Goal: Communication & Community: Answer question/provide support

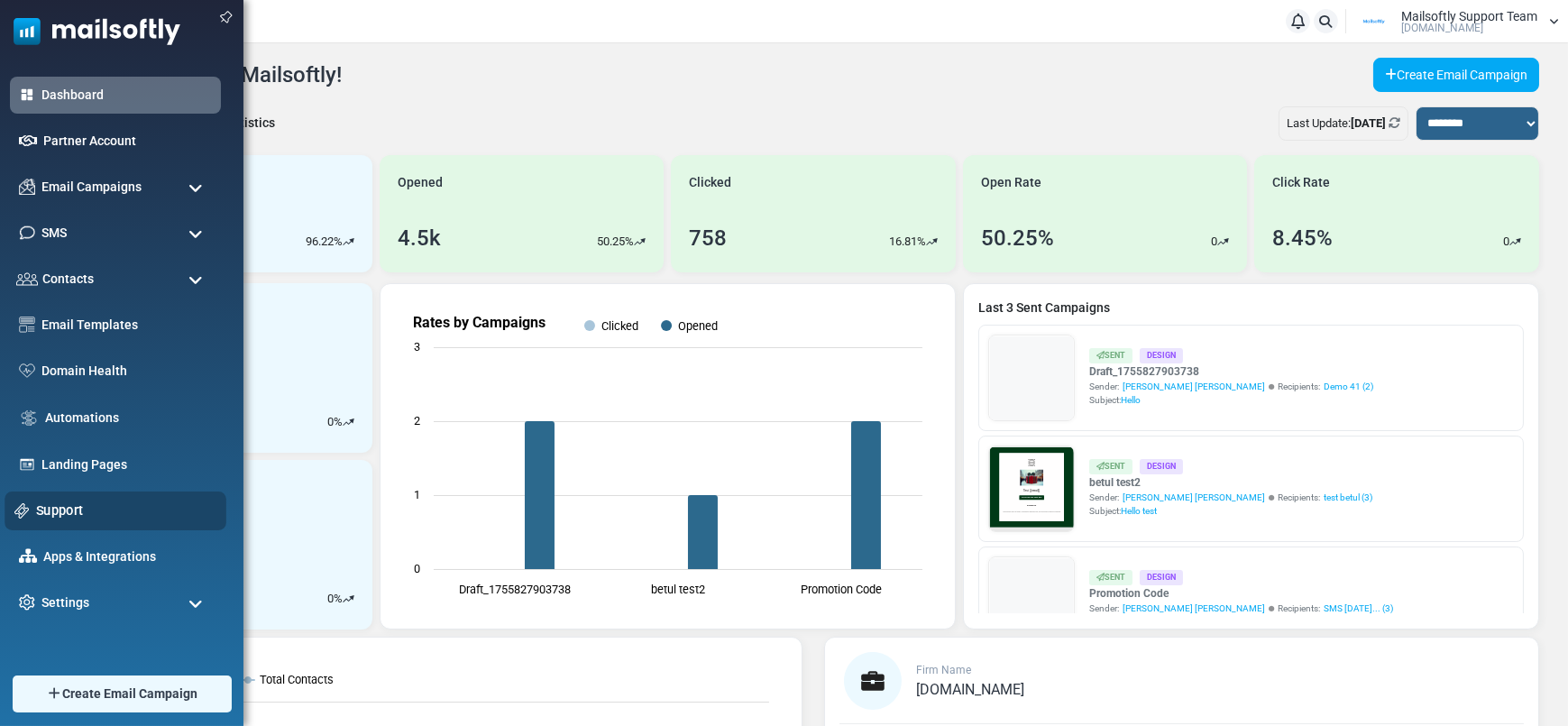
click at [53, 512] on link "Support" at bounding box center [126, 510] width 181 height 19
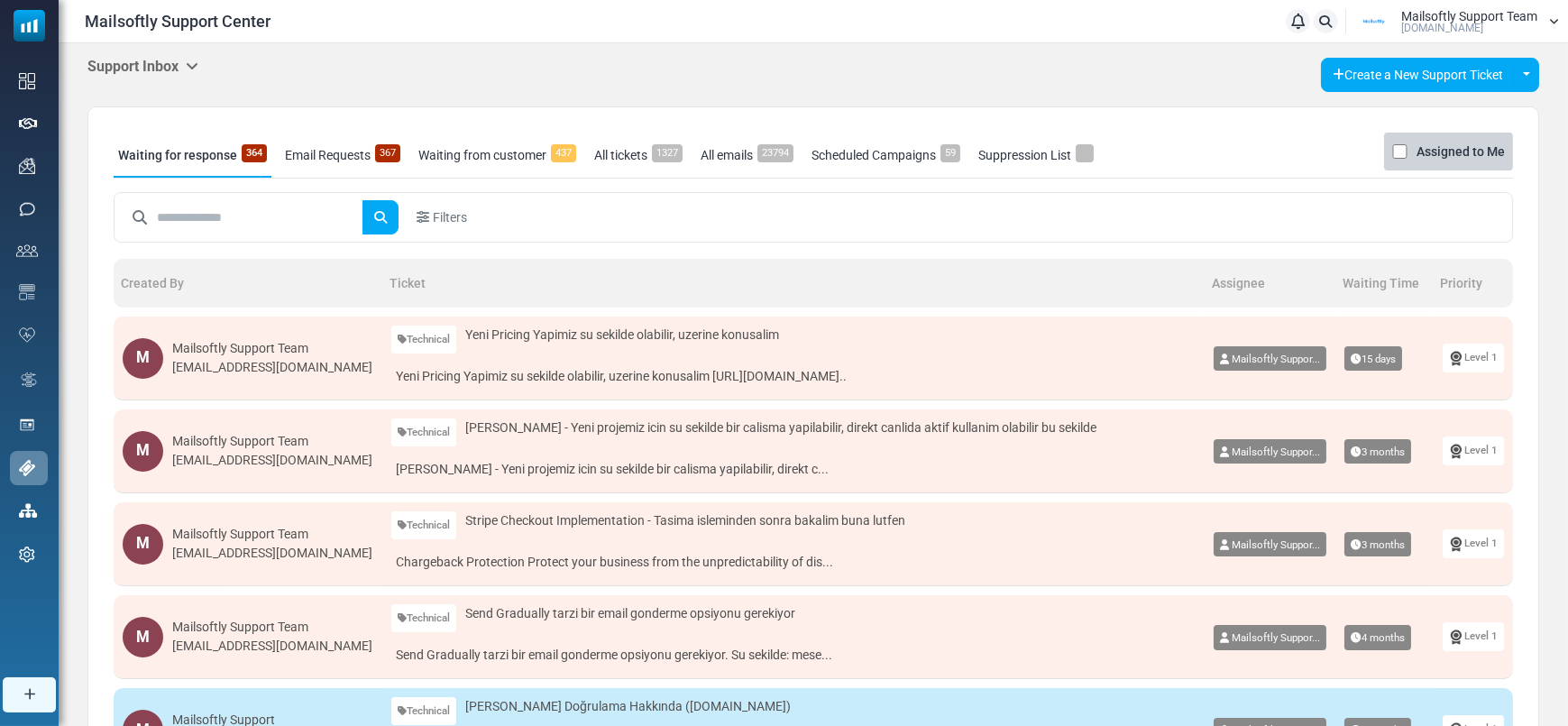
click at [209, 352] on div "Mailsoftly Support Team" at bounding box center [272, 349] width 200 height 19
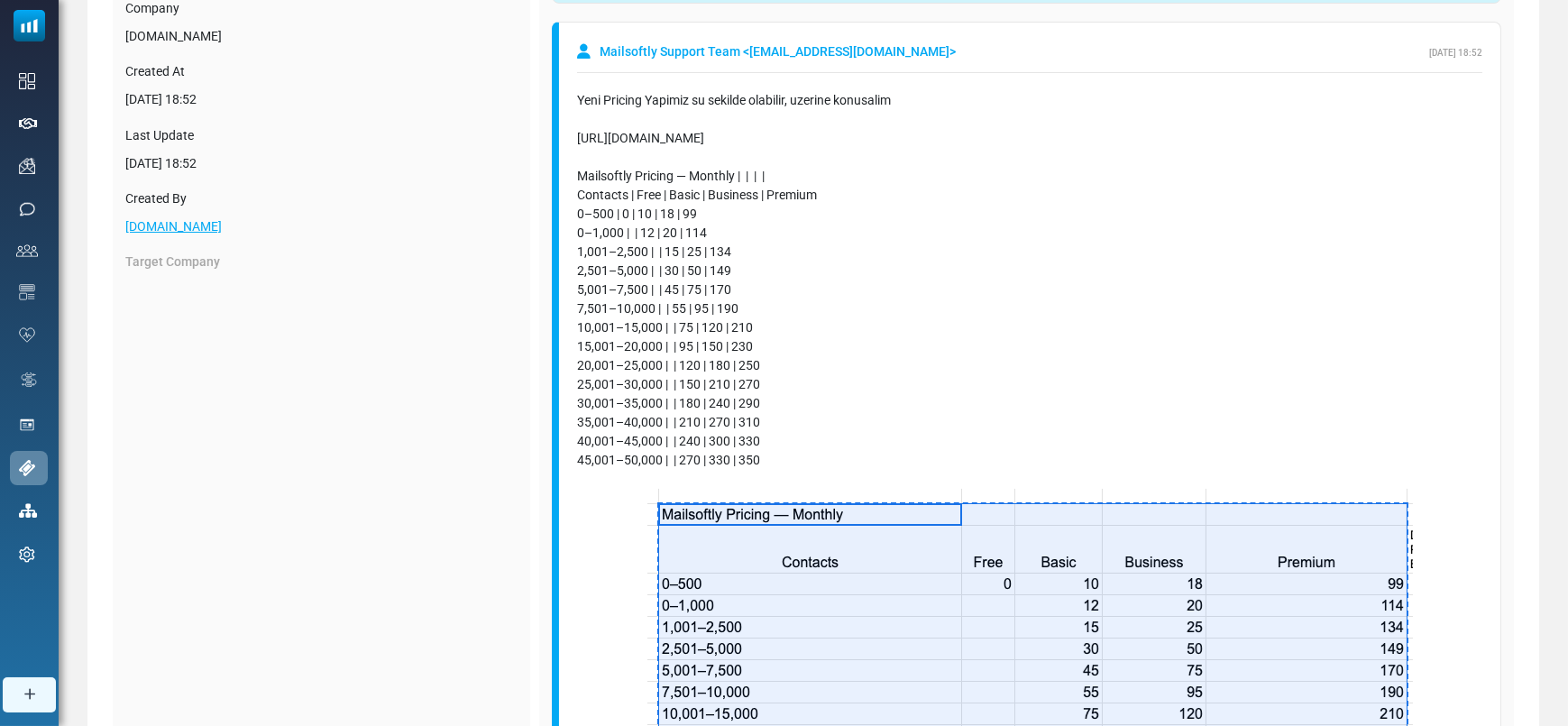
scroll to position [268, 0]
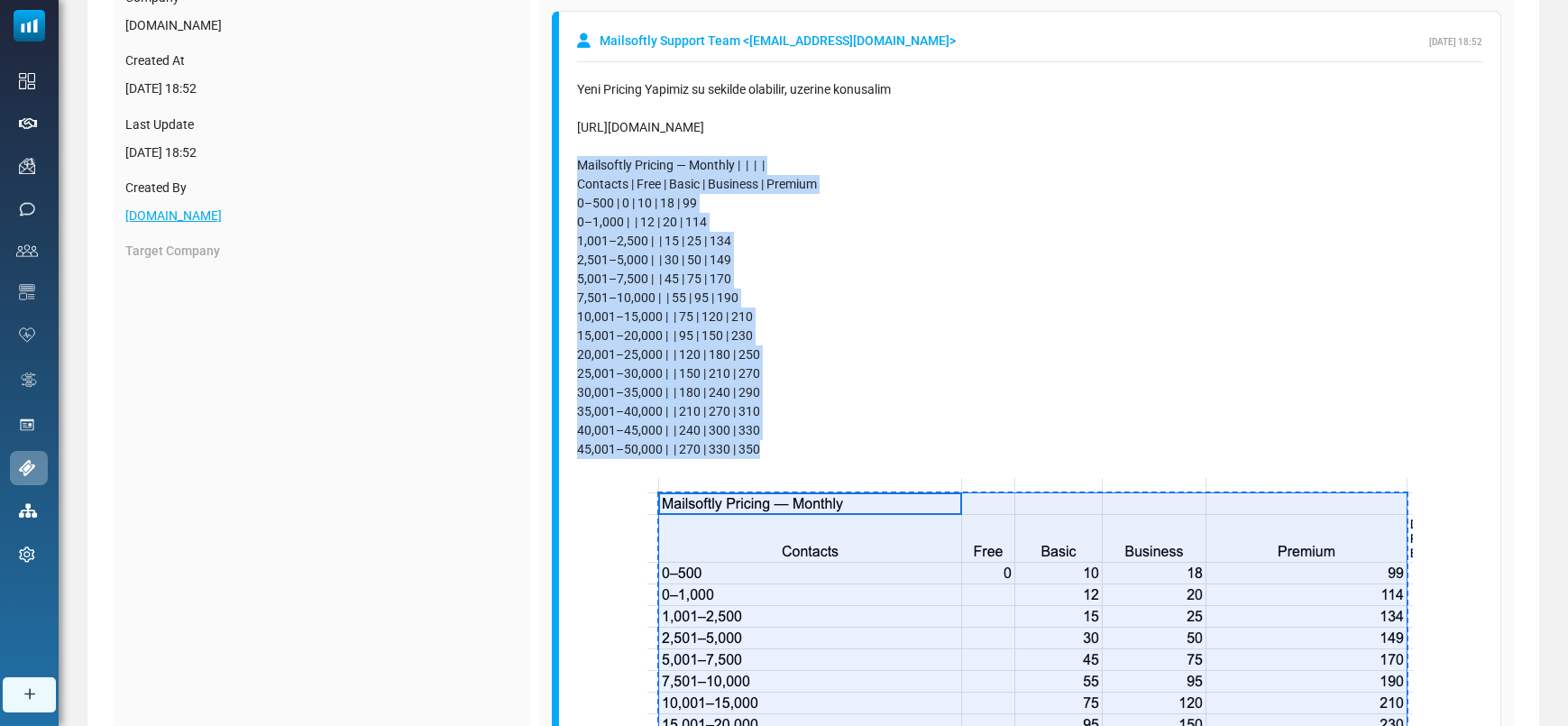
drag, startPoint x: 580, startPoint y: 174, endPoint x: 787, endPoint y: 447, distance: 342.6
copy div "Mailsoftly Pricing — Monthly | | | | Contacts | Free | Basic | Business | Premi…"
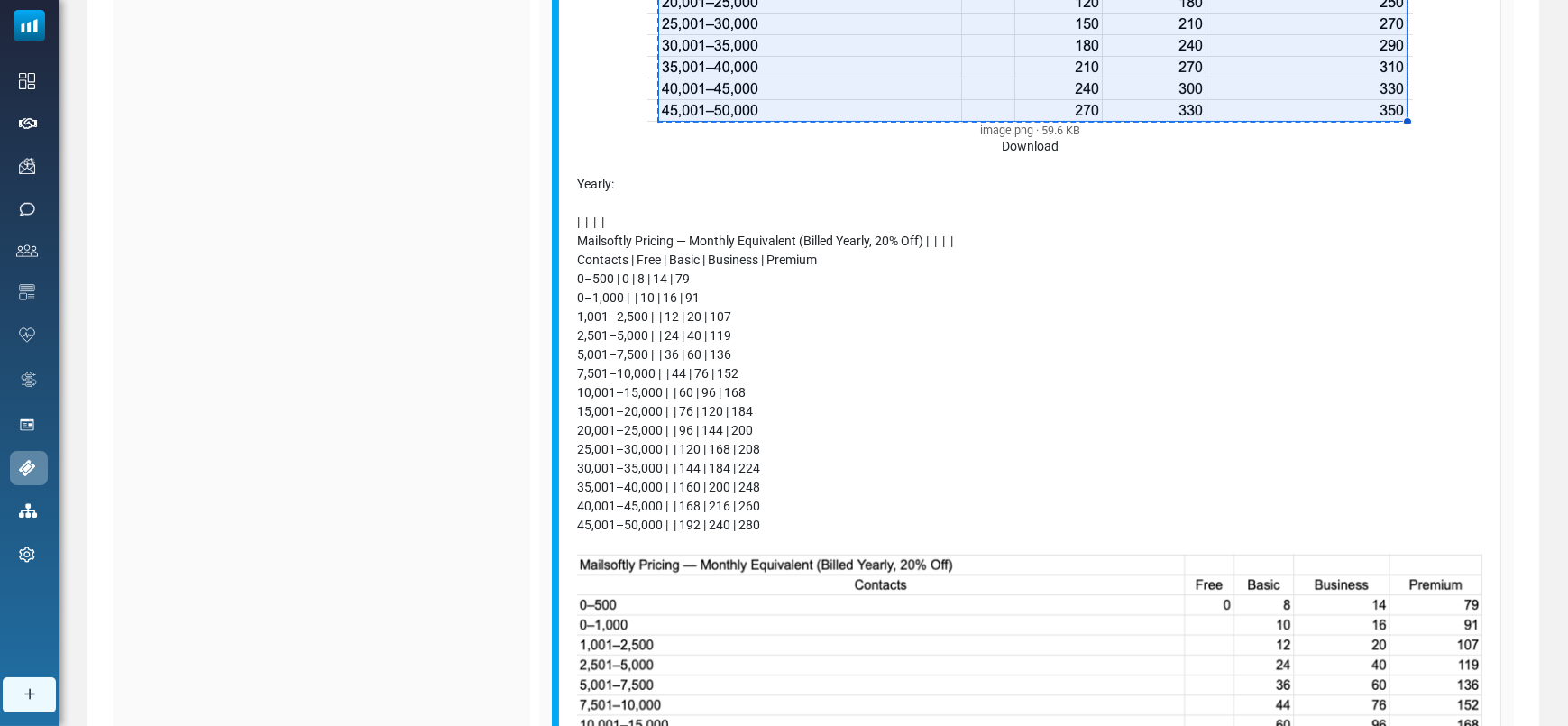
scroll to position [1013, 0]
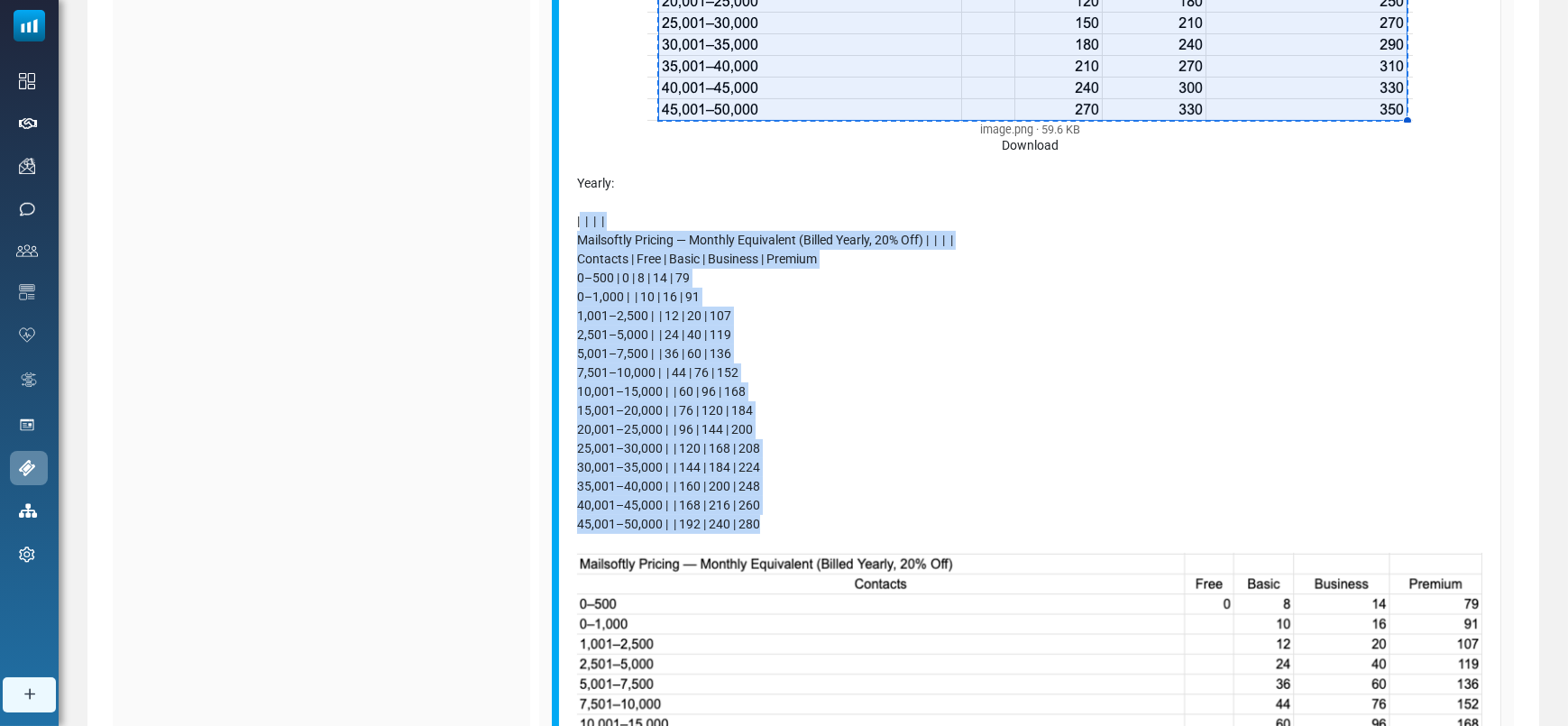
drag, startPoint x: 574, startPoint y: 217, endPoint x: 866, endPoint y: 529, distance: 427.3
click at [866, 529] on div "Mailsoftly Support Team < [EMAIL_ADDRESS][DOMAIN_NAME] > [DATE] 18:52 Yeni Pric…" at bounding box center [1027, 153] width 950 height 1776
copy div "| | | | Mailsoftly Pricing — Monthly Equivalent (Billed Yearly, 20% Off) | | | …"
click at [975, 398] on div "Mailsoftly Pricing — Monthly | | | | Contacts | Free | Basic | Business | Premi…" at bounding box center [1030, 197] width 905 height 1573
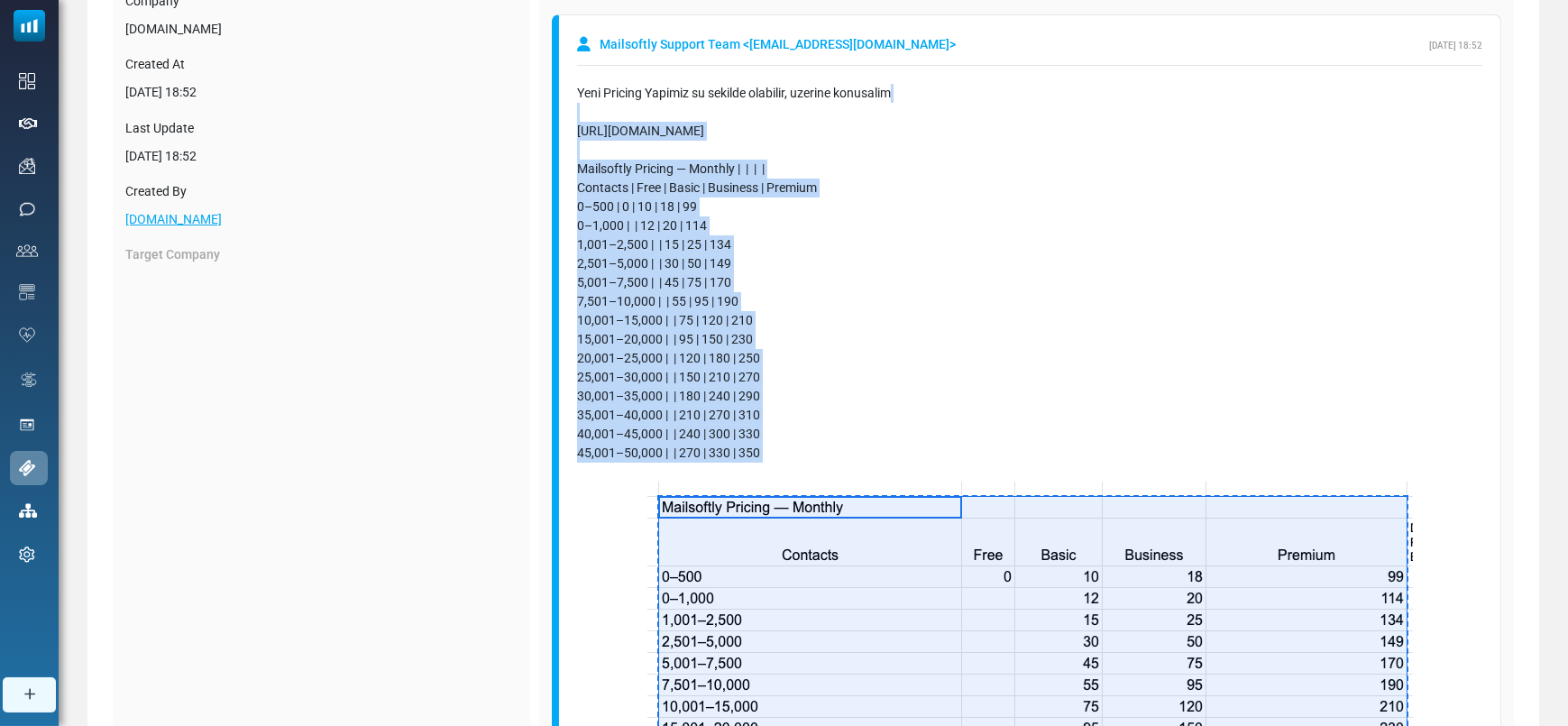
scroll to position [263, 0]
drag, startPoint x: 791, startPoint y: 261, endPoint x: 549, endPoint y: 151, distance: 265.8
copy div "Mailsoftly Pricing — Monthly | | | | Contacts | Free | Basic | Business | Premi…"
